Goal: Transaction & Acquisition: Purchase product/service

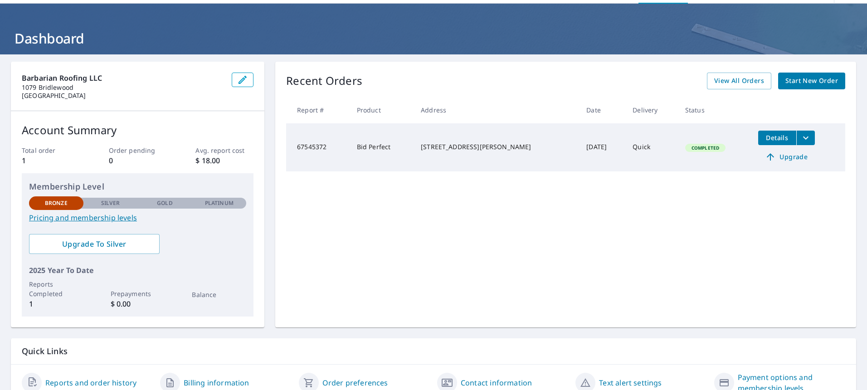
scroll to position [45, 0]
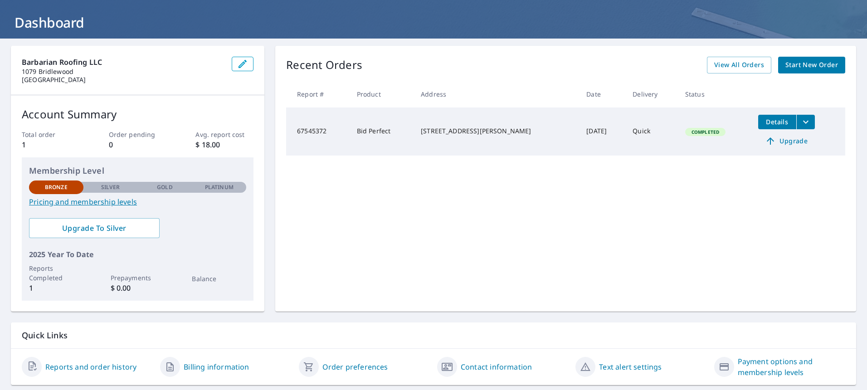
click at [806, 64] on span "Start New Order" at bounding box center [811, 64] width 53 height 11
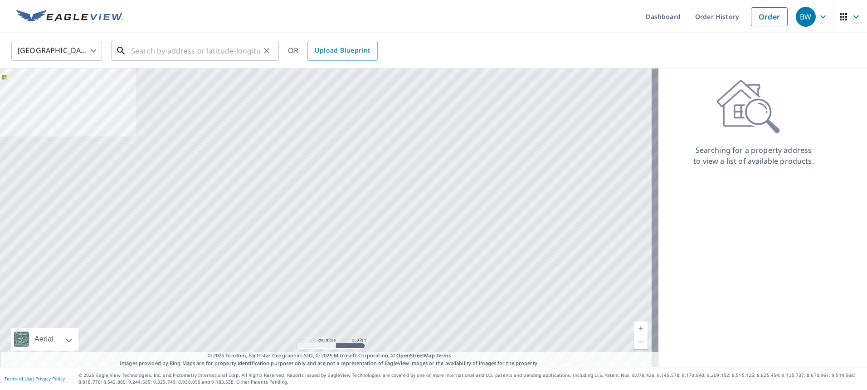
click at [147, 47] on input "text" at bounding box center [195, 50] width 129 height 25
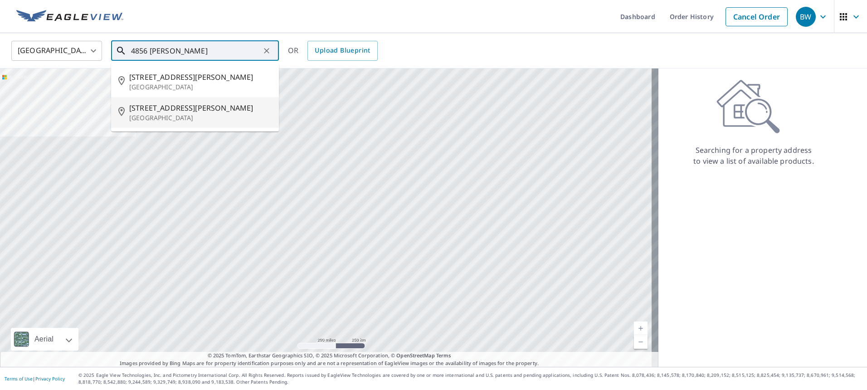
click at [143, 112] on span "[STREET_ADDRESS][PERSON_NAME]" at bounding box center [200, 107] width 142 height 11
type input "[STREET_ADDRESS][PERSON_NAME]"
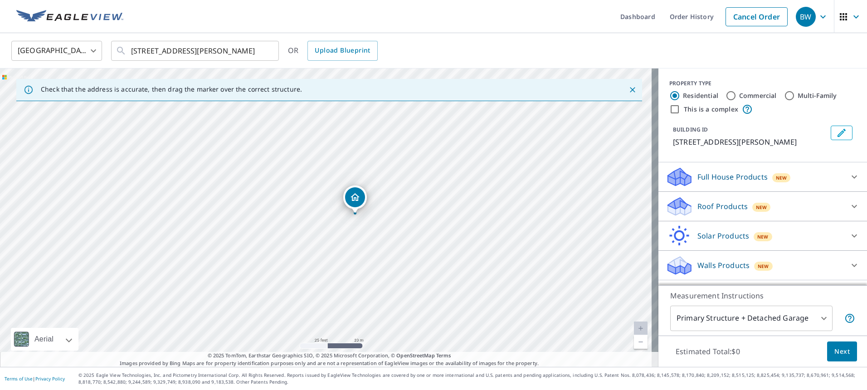
drag, startPoint x: 550, startPoint y: 222, endPoint x: 147, endPoint y: 281, distance: 407.3
click at [147, 281] on div "[STREET_ADDRESS][PERSON_NAME]" at bounding box center [329, 217] width 658 height 298
click at [729, 182] on p "Full House Products" at bounding box center [732, 176] width 70 height 11
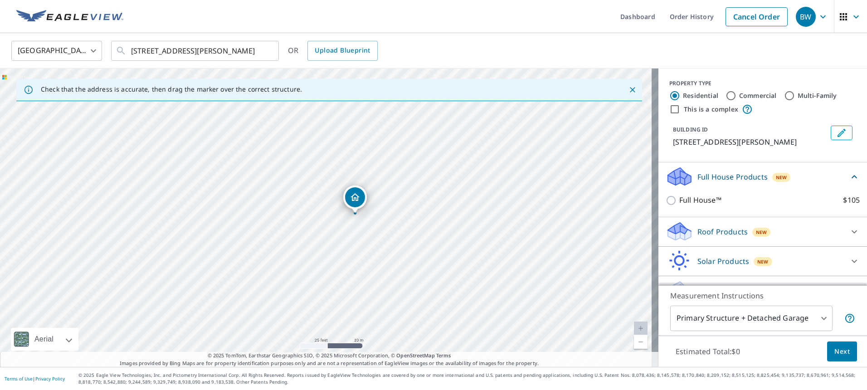
click at [723, 237] on p "Roof Products" at bounding box center [722, 231] width 50 height 11
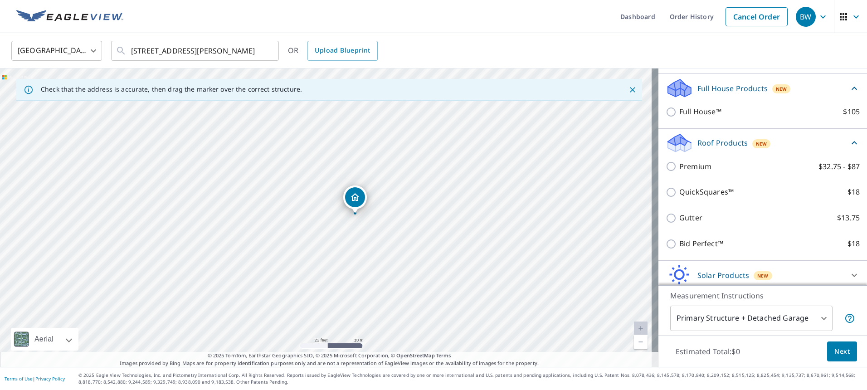
scroll to position [134, 0]
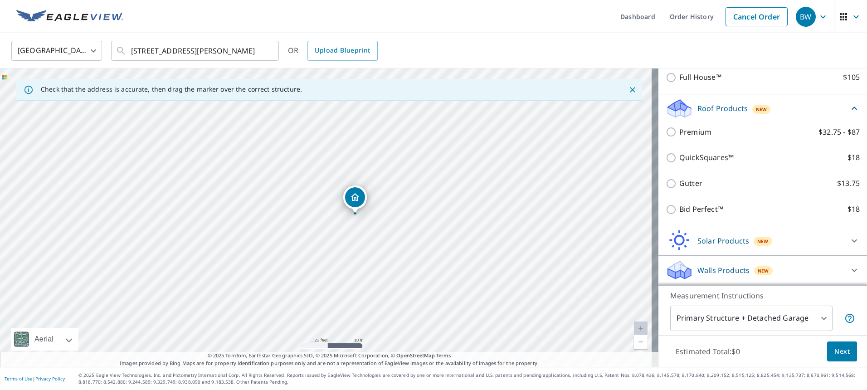
drag, startPoint x: 693, startPoint y: 132, endPoint x: 632, endPoint y: 151, distance: 64.1
click at [632, 151] on div "[STREET_ADDRESS][PERSON_NAME]" at bounding box center [329, 217] width 658 height 298
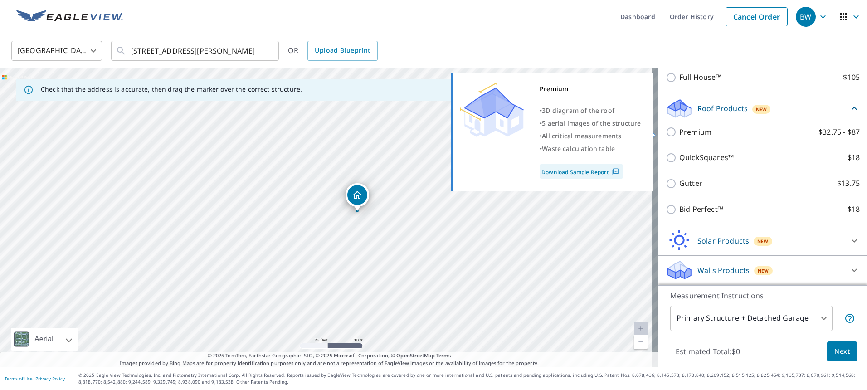
click at [667, 135] on input "Premium $32.75 - $87" at bounding box center [672, 131] width 14 height 11
checkbox input "true"
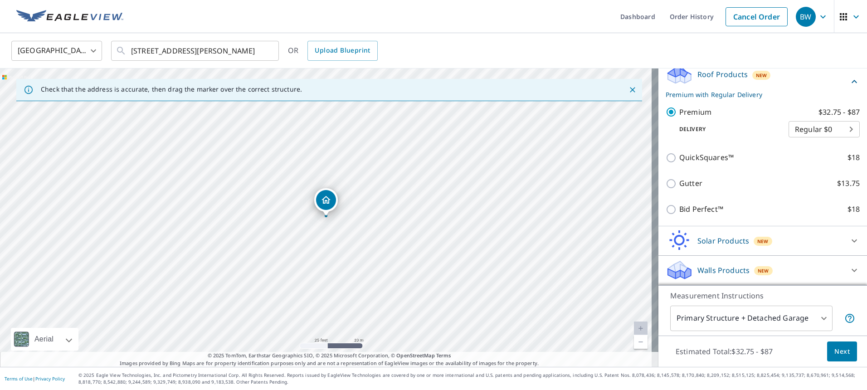
scroll to position [168, 0]
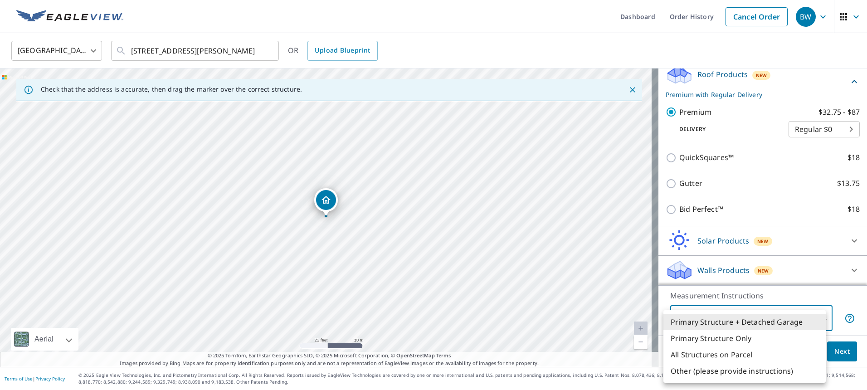
click at [807, 321] on body "BW BW Dashboard Order History Cancel Order BW [GEOGRAPHIC_DATA] [GEOGRAPHIC_DAT…" at bounding box center [433, 195] width 867 height 390
click at [747, 335] on li "Primary Structure Only" at bounding box center [744, 338] width 162 height 16
type input "2"
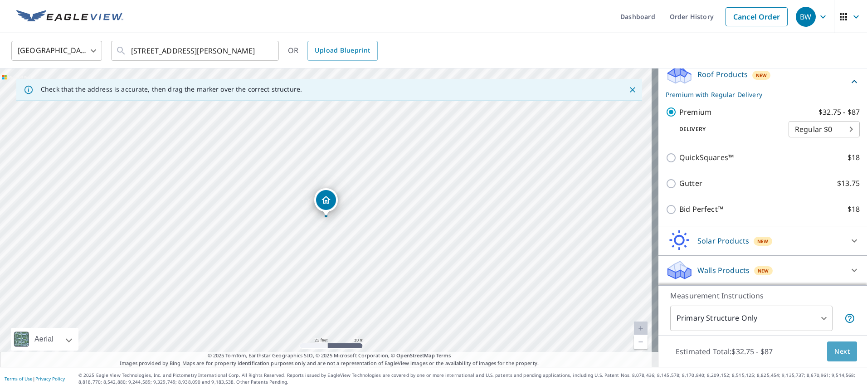
click at [827, 349] on button "Next" at bounding box center [842, 351] width 30 height 20
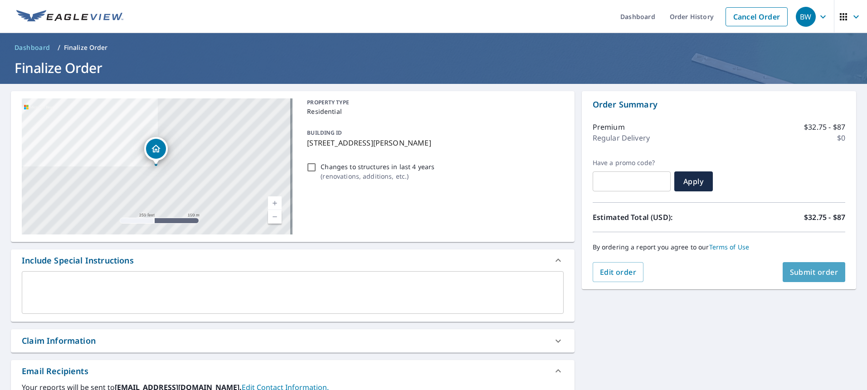
click at [791, 274] on span "Submit order" at bounding box center [814, 272] width 49 height 10
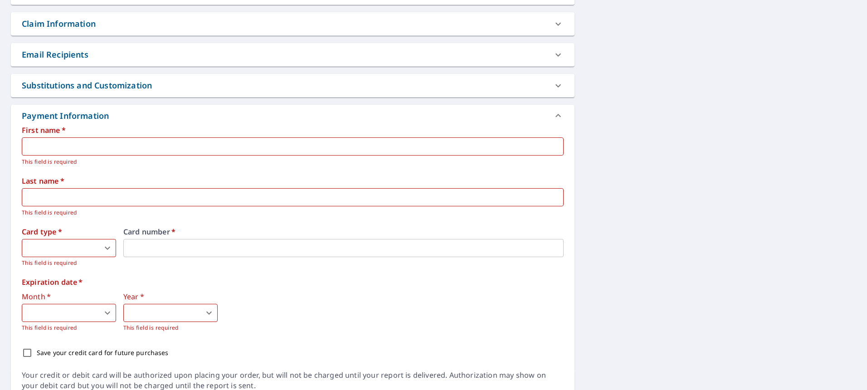
scroll to position [317, 0]
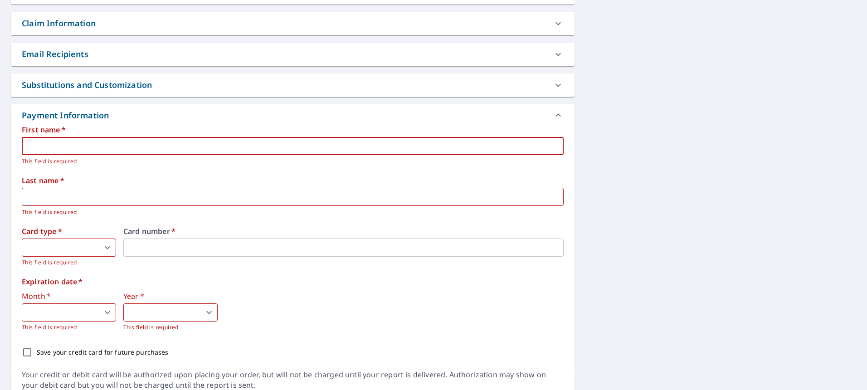
click at [107, 148] on input "text" at bounding box center [293, 146] width 542 height 18
type input "brayden"
click at [103, 196] on input "text" at bounding box center [293, 197] width 542 height 18
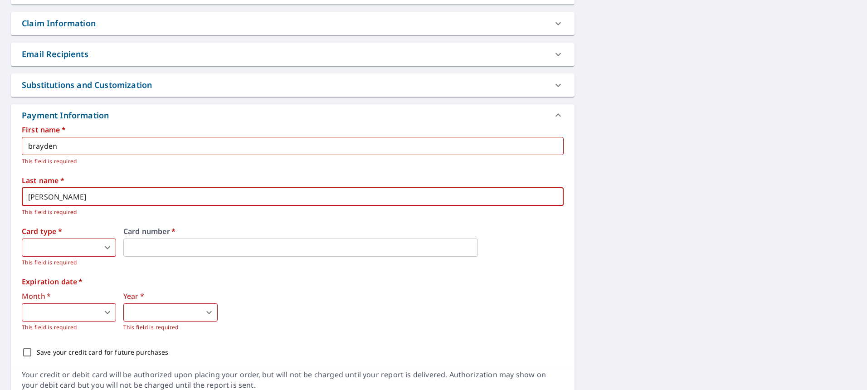
type input "[PERSON_NAME]"
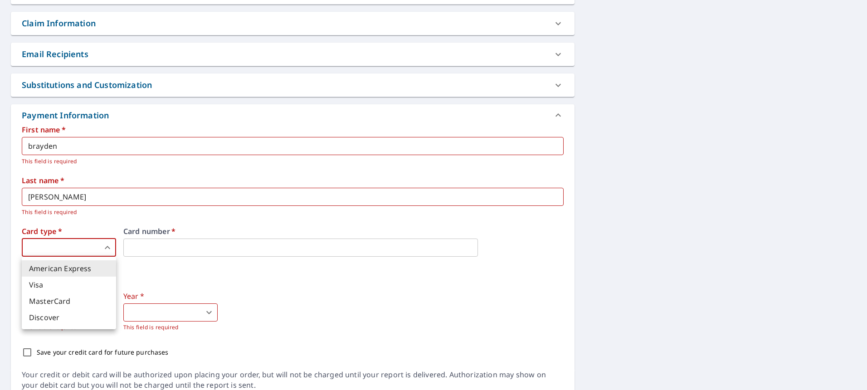
click at [83, 249] on body "BW BW Dashboard Order History Cancel Order BW Dashboard / Finalize Order Finali…" at bounding box center [433, 195] width 867 height 390
click at [85, 266] on li "American Express" at bounding box center [69, 268] width 94 height 16
type input "1"
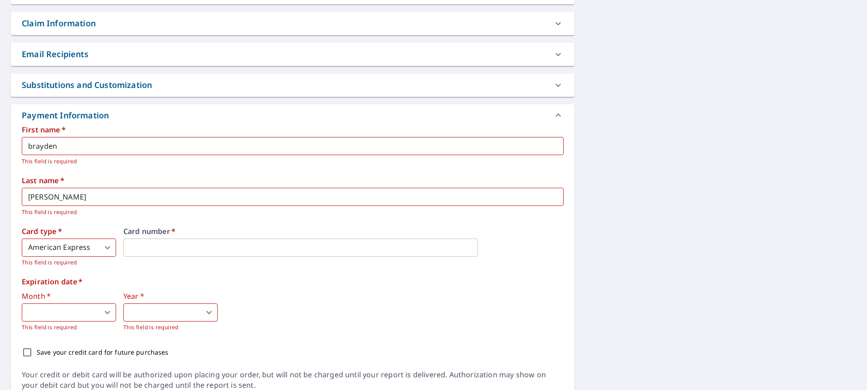
click at [81, 314] on body "BW BW Dashboard Order History Cancel Order BW Dashboard / Finalize Order Finali…" at bounding box center [433, 195] width 867 height 390
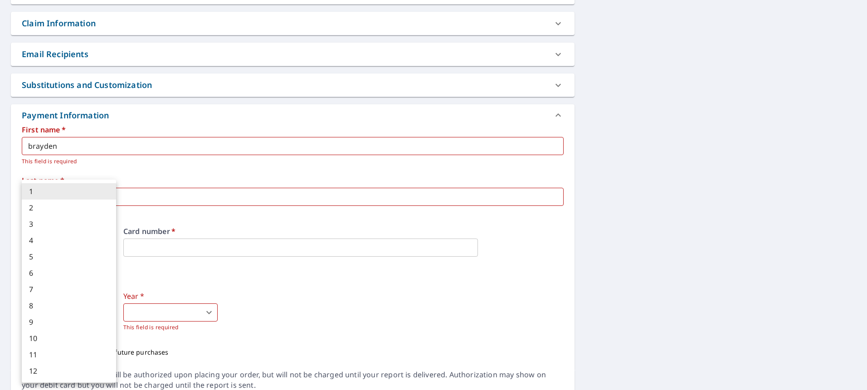
click at [51, 240] on li "4" at bounding box center [69, 240] width 94 height 16
type input "4"
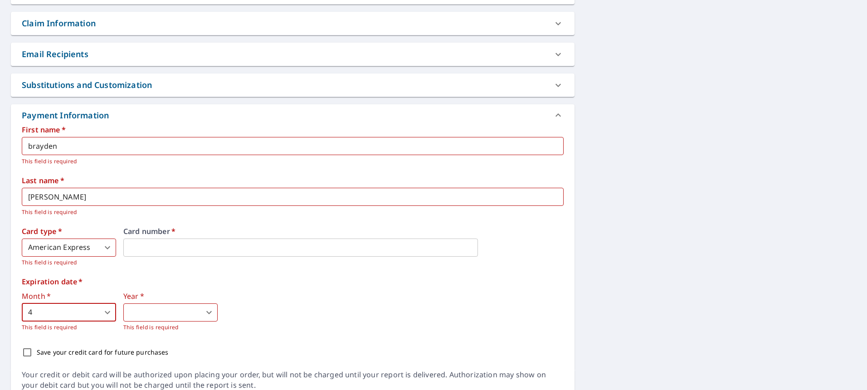
click at [162, 318] on body "BW BW Dashboard Order History Cancel Order BW Dashboard / Finalize Order Finali…" at bounding box center [433, 195] width 867 height 390
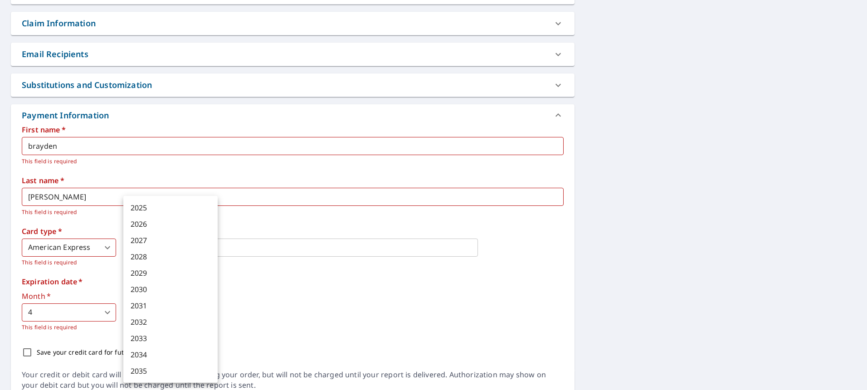
click at [157, 286] on li "2030" at bounding box center [170, 289] width 94 height 16
type input "2030"
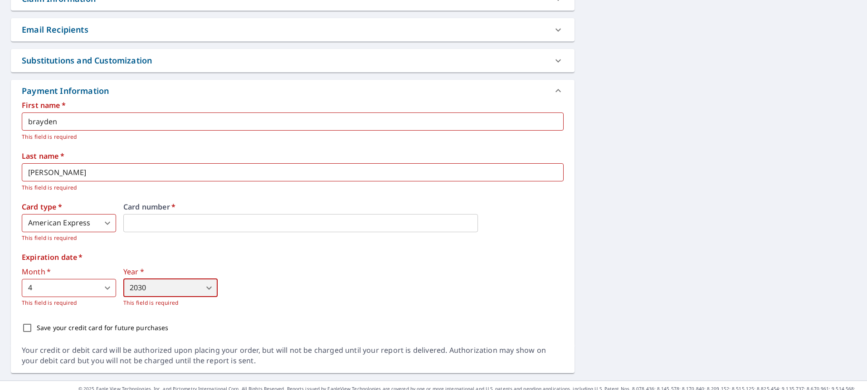
scroll to position [355, 0]
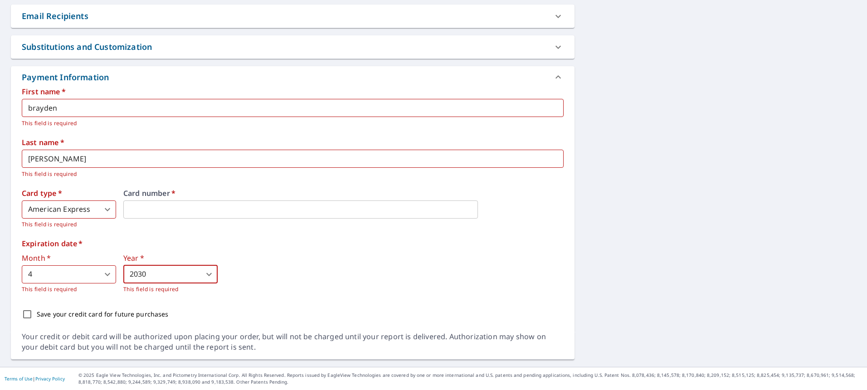
click at [29, 315] on input "Save your credit card for future purchases" at bounding box center [27, 314] width 19 height 19
checkbox input "true"
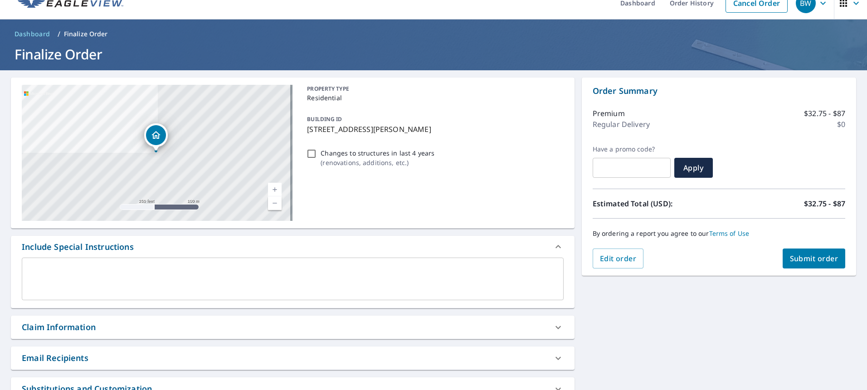
scroll to position [0, 0]
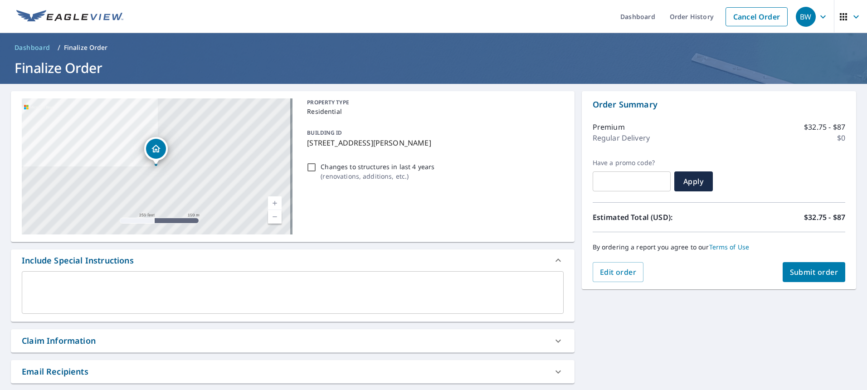
click at [812, 262] on div "By ordering a report you agree to our Terms of Use" at bounding box center [718, 247] width 252 height 30
click at [811, 268] on span "Submit order" at bounding box center [814, 272] width 49 height 10
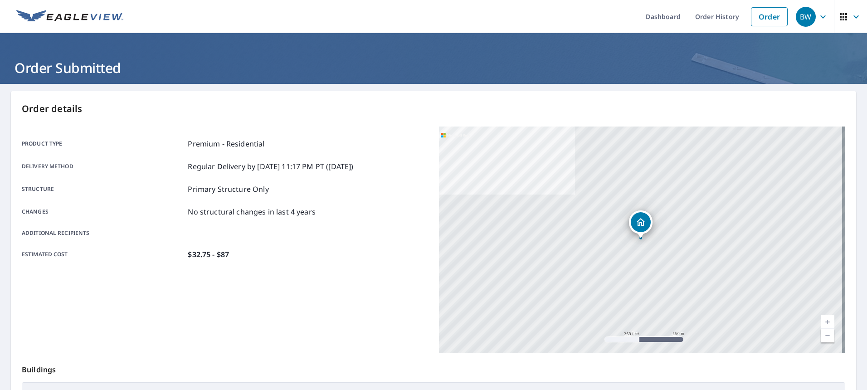
scroll to position [45, 0]
